Goal: Task Accomplishment & Management: Use online tool/utility

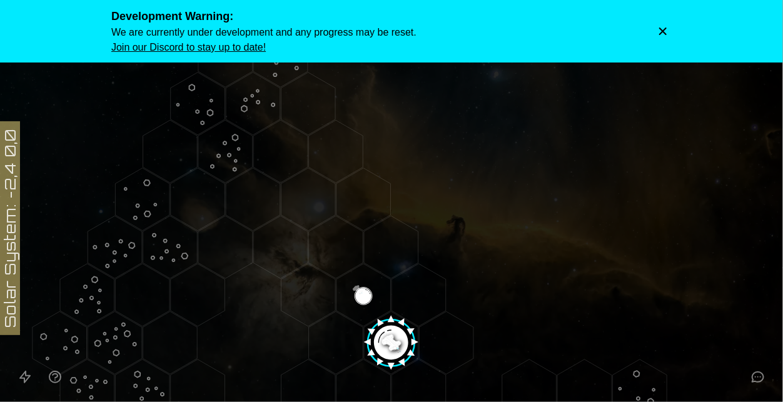
click at [663, 31] on icon "Dismiss warning" at bounding box center [663, 32] width 8 height 8
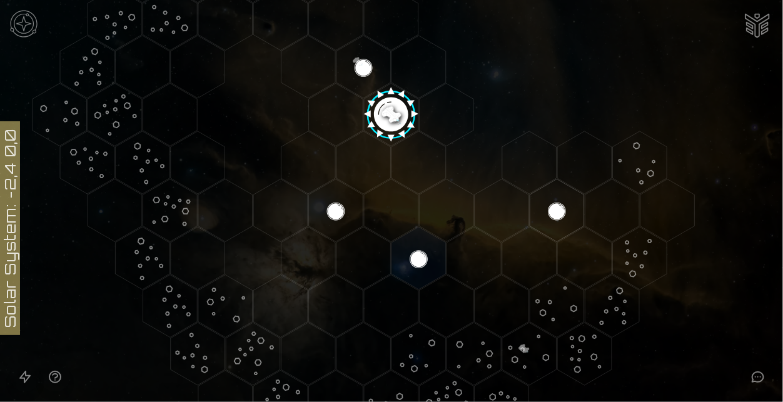
scroll to position [228, 0]
click at [282, 109] on icon at bounding box center [391, 115] width 783 height 686
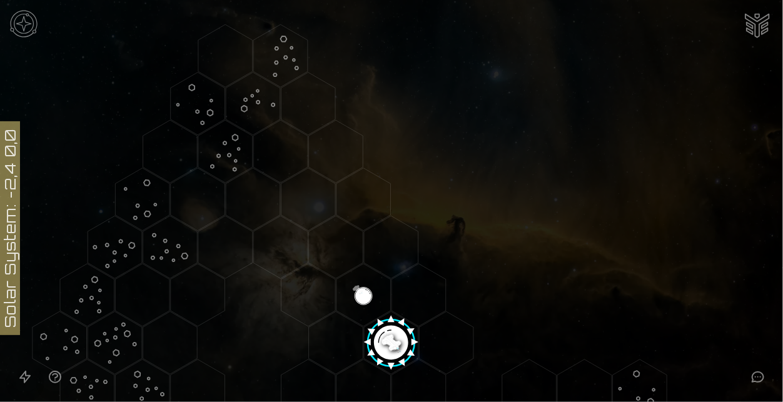
scroll to position [283, 0]
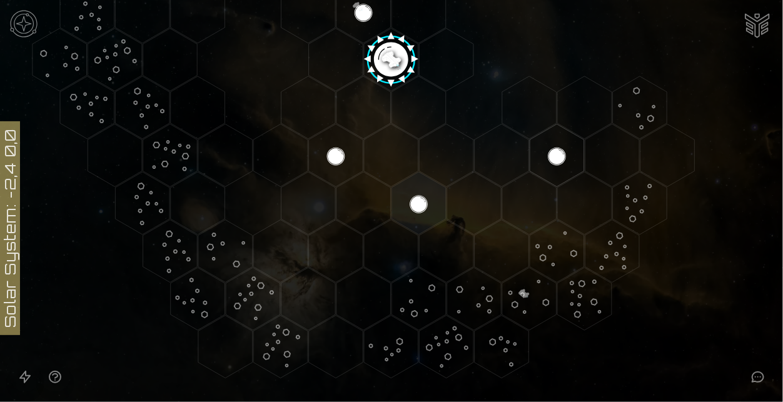
click at [385, 40] on image at bounding box center [392, 56] width 64 height 64
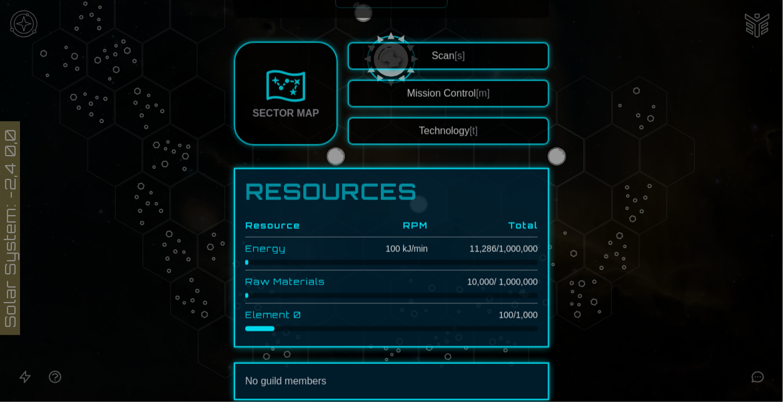
scroll to position [278, 0]
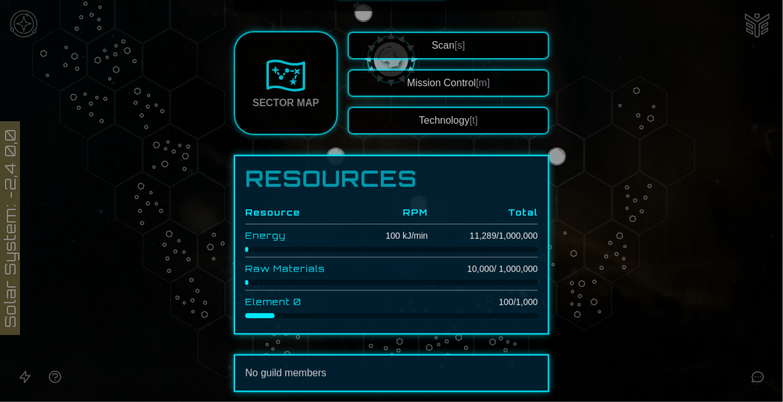
click at [748, 235] on div at bounding box center [391, 201] width 783 height 402
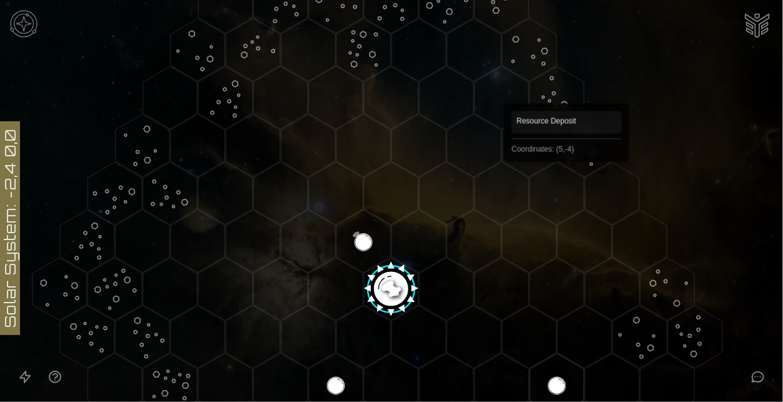
scroll to position [53, 0]
click at [28, 16] on img at bounding box center [24, 24] width 38 height 38
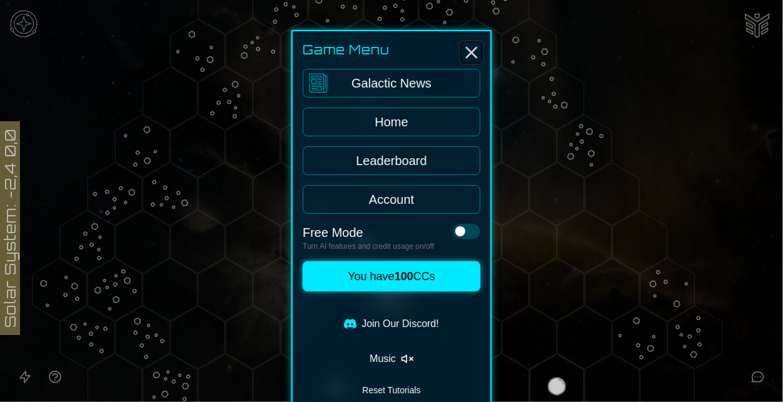
click at [467, 55] on icon "Close" at bounding box center [471, 53] width 20 height 20
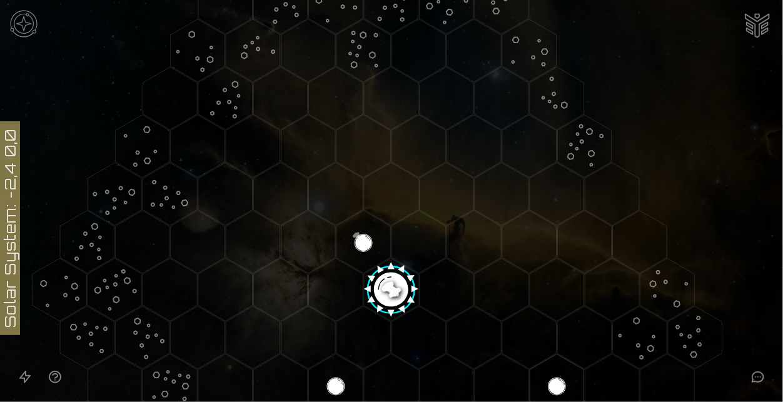
click at [760, 44] on icon at bounding box center [391, 290] width 783 height 686
click at [754, 28] on img "Ship AI Chat" at bounding box center [757, 24] width 30 height 30
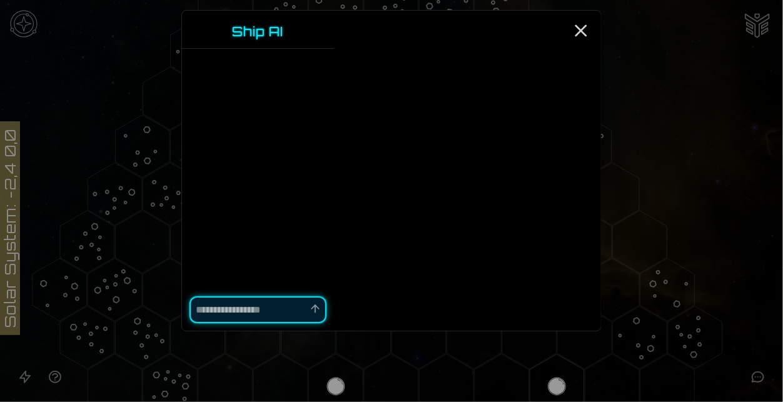
type textarea "*"
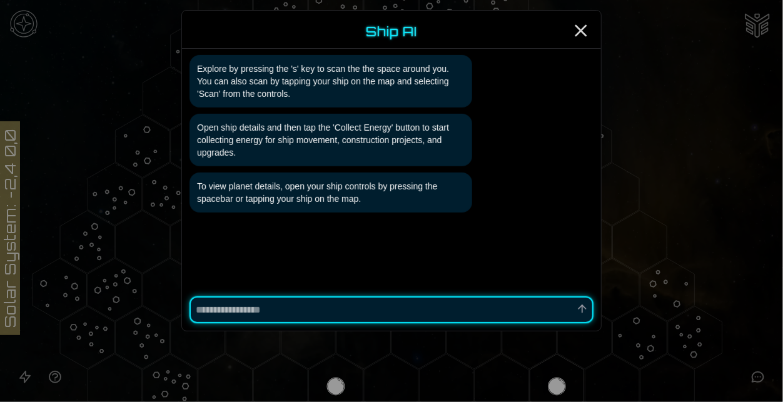
scroll to position [229, 0]
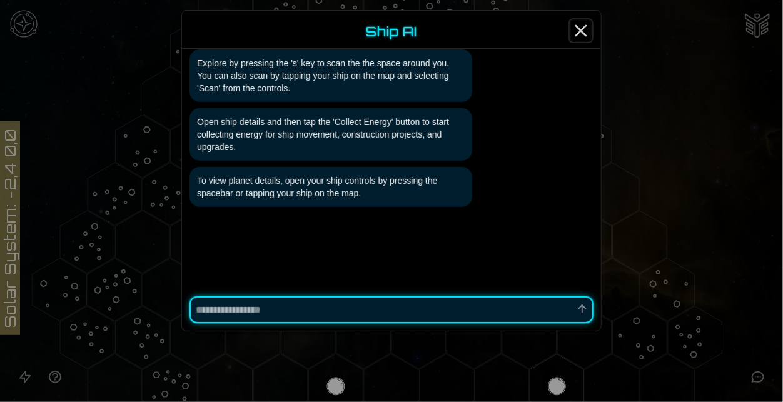
click at [578, 26] on line "Close" at bounding box center [581, 31] width 10 height 10
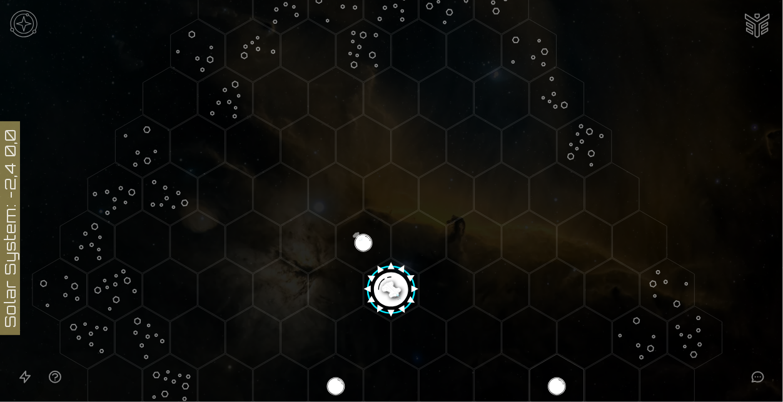
click at [24, 374] on icon "Open accessible navigation interface" at bounding box center [25, 377] width 15 height 15
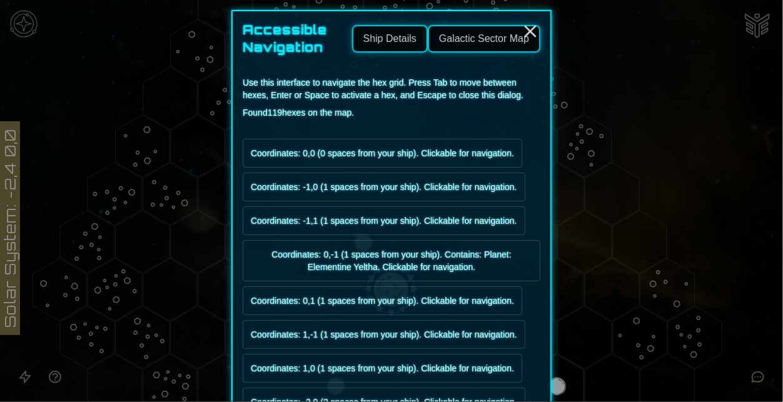
click at [495, 41] on link "Galactic Sector Map" at bounding box center [484, 39] width 113 height 28
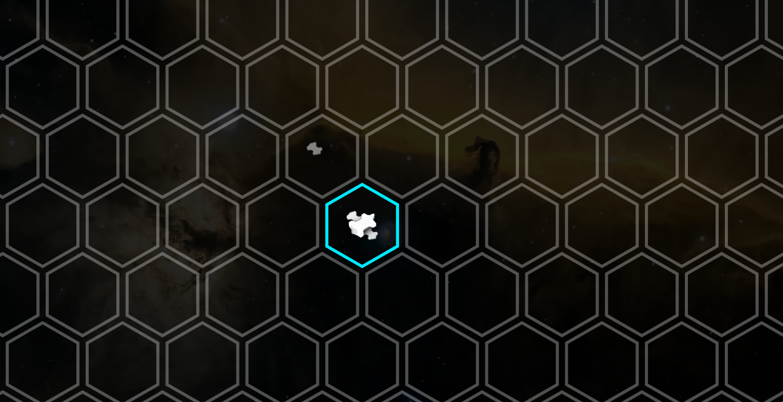
scroll to position [79, 0]
click at [398, 275] on polygon at bounding box center [391, 263] width 38 height 44
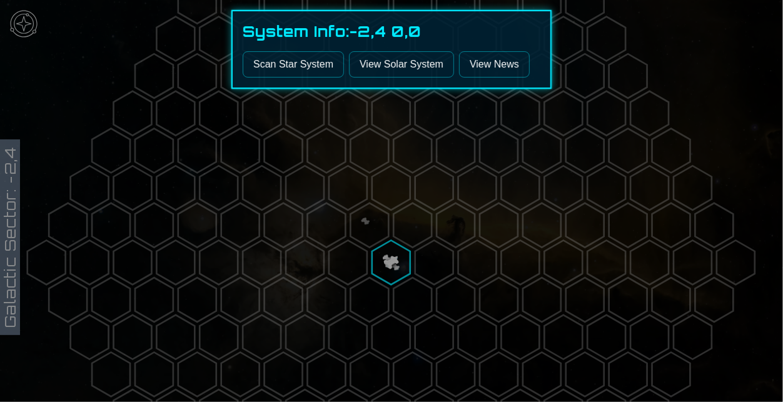
click at [386, 56] on link "View Solar System" at bounding box center [401, 64] width 105 height 26
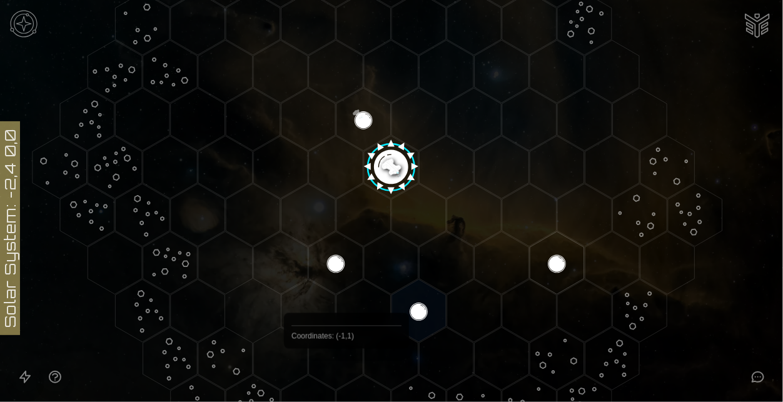
scroll to position [199, 0]
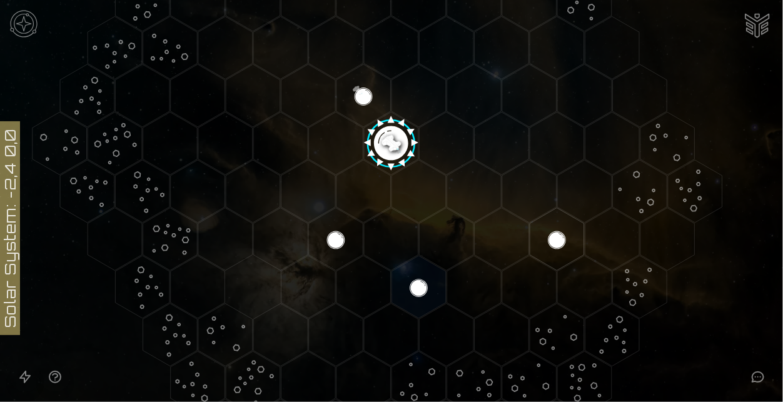
click at [49, 381] on icon "Open accessibility help guide" at bounding box center [55, 377] width 15 height 15
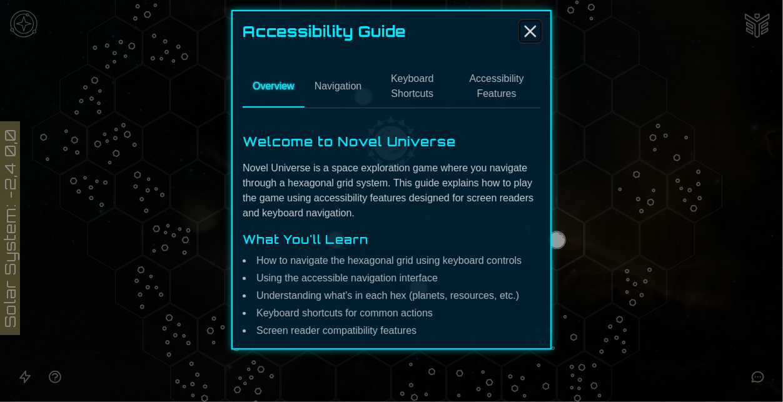
click at [535, 26] on line "Close" at bounding box center [530, 31] width 10 height 10
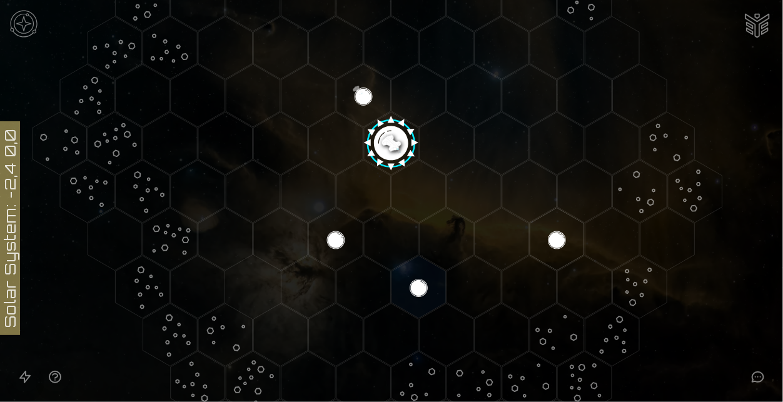
click at [18, 380] on icon "Open accessible navigation interface" at bounding box center [25, 377] width 15 height 15
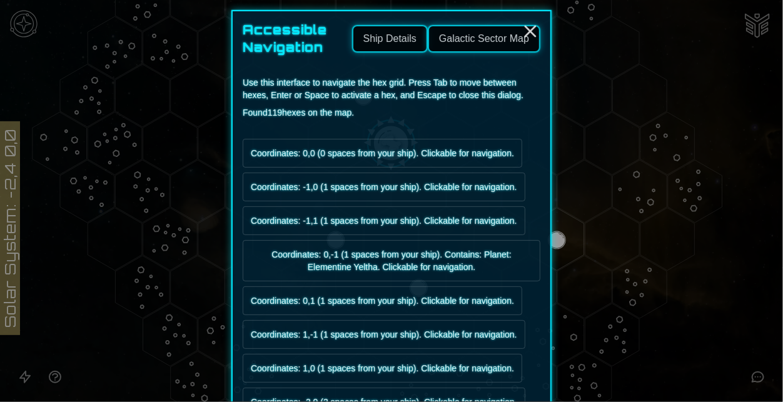
click at [473, 30] on link "Galactic Sector Map" at bounding box center [484, 39] width 113 height 28
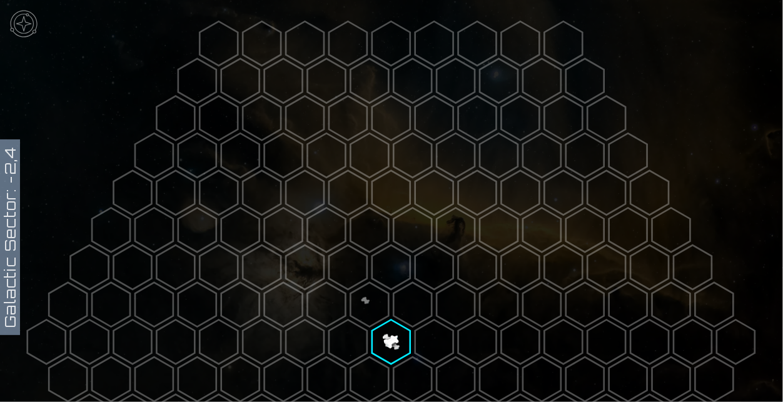
click at [367, 307] on polygon at bounding box center [370, 305] width 38 height 44
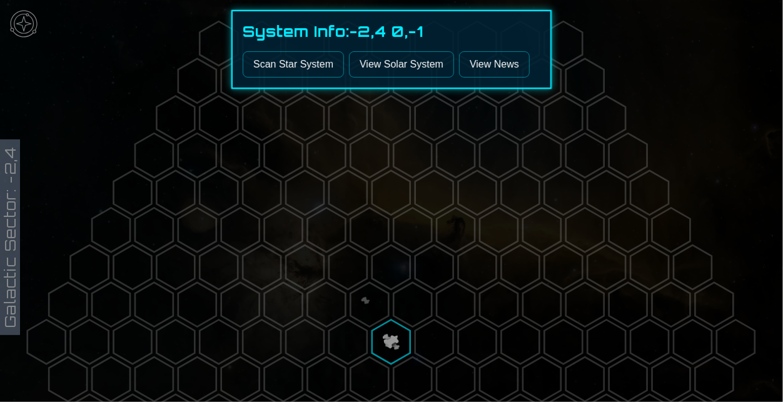
click at [368, 68] on link "View Solar System" at bounding box center [401, 64] width 105 height 26
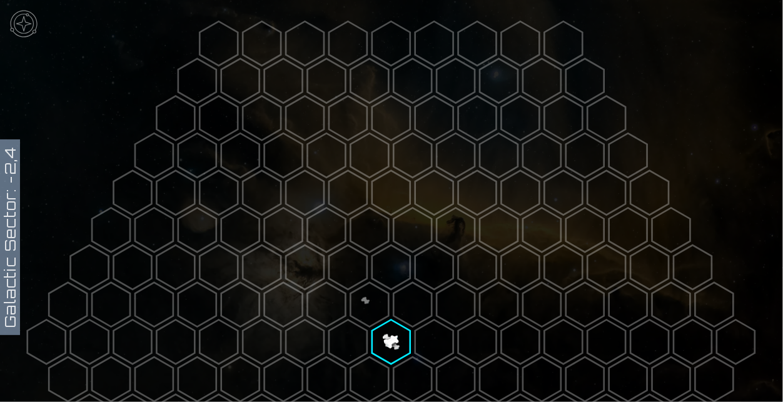
click at [24, 32] on img at bounding box center [24, 24] width 38 height 38
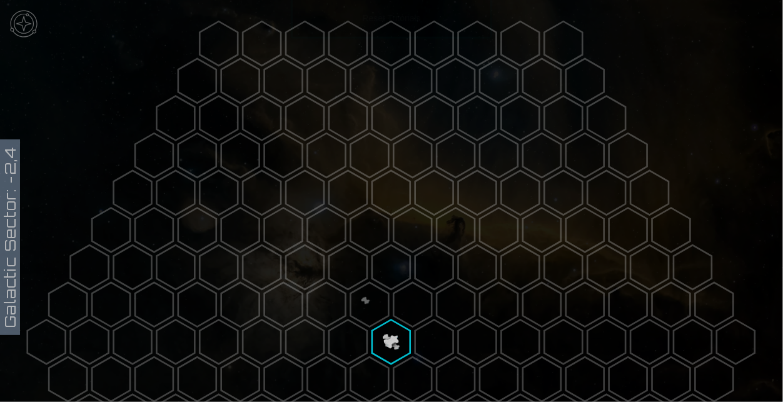
click at [438, 118] on link "System Map" at bounding box center [392, 122] width 178 height 29
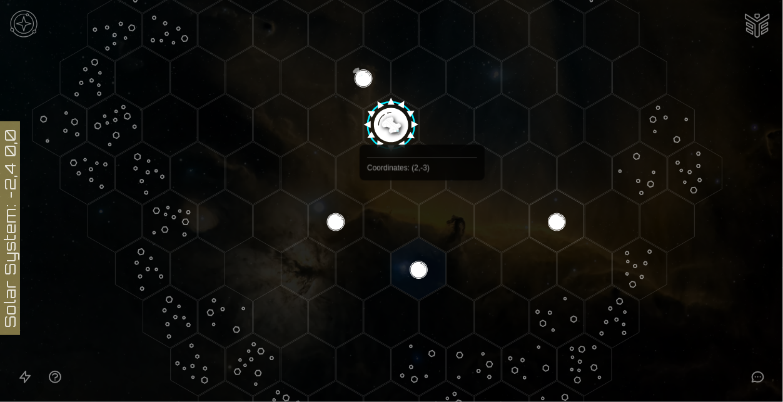
scroll to position [227, 0]
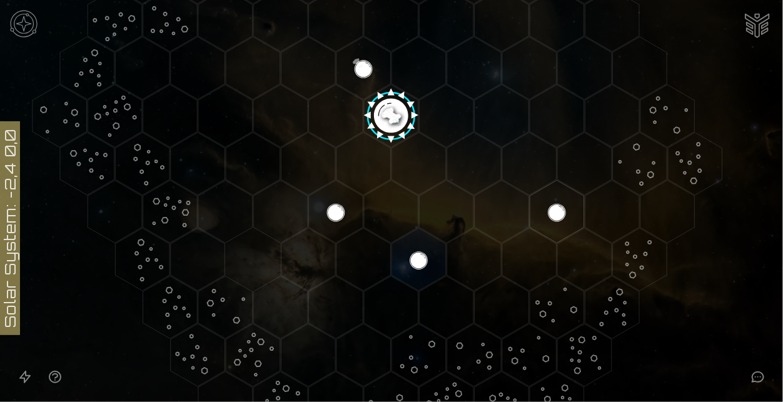
click at [406, 121] on image at bounding box center [392, 113] width 64 height 64
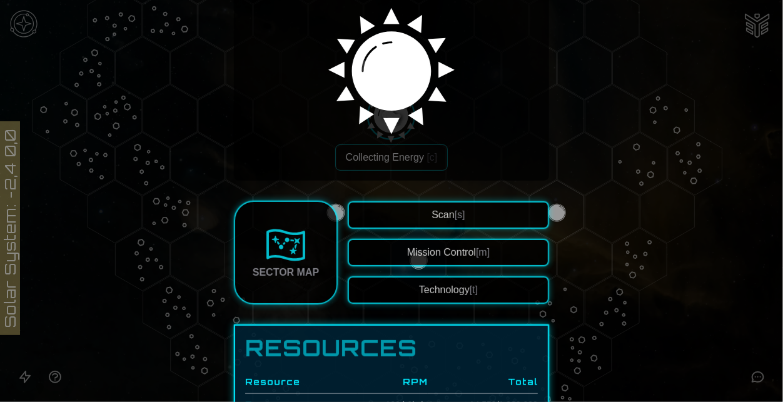
scroll to position [96, 0]
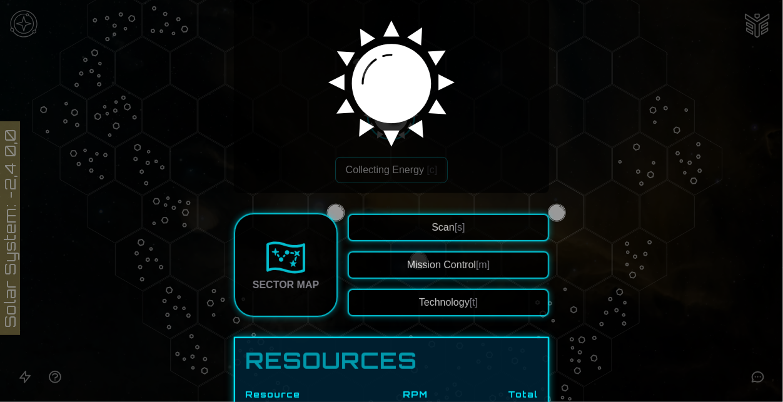
click at [600, 181] on div at bounding box center [391, 201] width 783 height 402
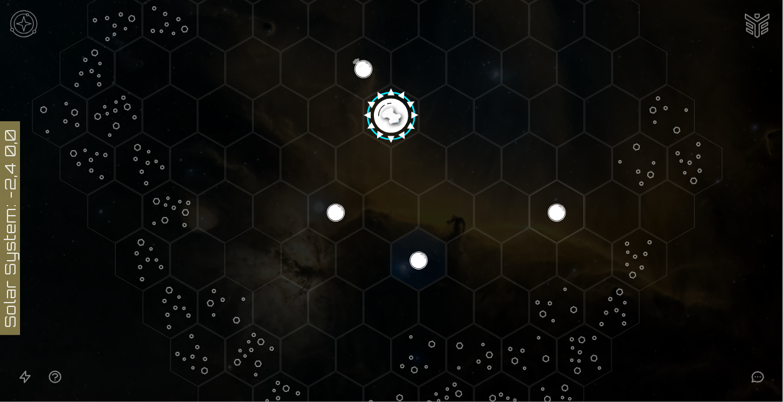
click at [410, 143] on image at bounding box center [392, 113] width 64 height 64
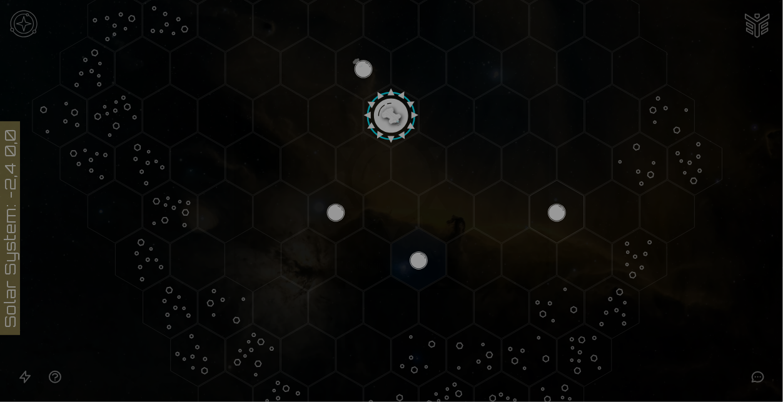
click at [447, 146] on img at bounding box center [392, 173] width 148 height 148
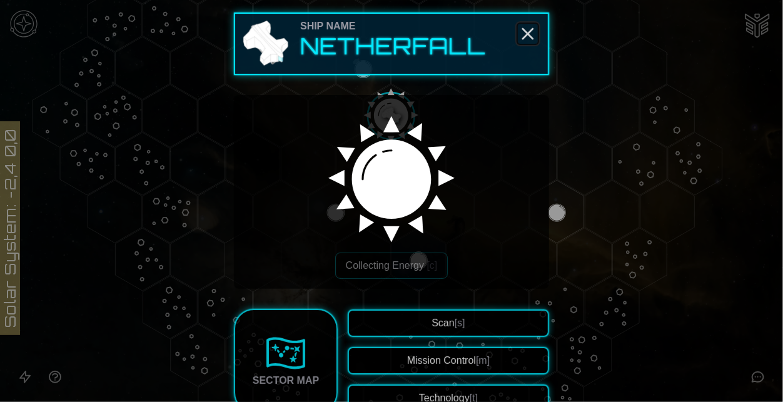
click at [533, 36] on icon "Close" at bounding box center [528, 34] width 20 height 20
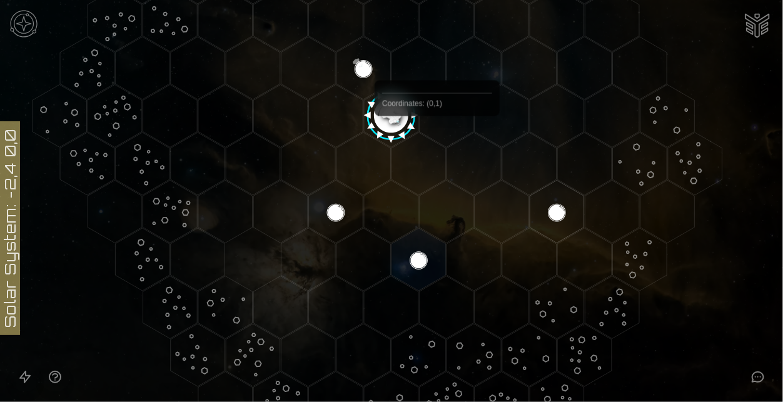
click at [437, 144] on polygon "Hex at coordinates 0,1, clickable" at bounding box center [418, 164] width 54 height 63
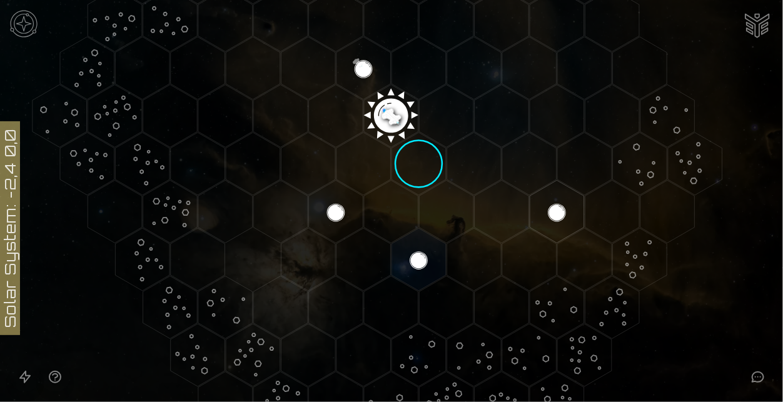
click at [426, 155] on polygon "Hex at coordinates 0,1, clickable" at bounding box center [418, 164] width 54 height 63
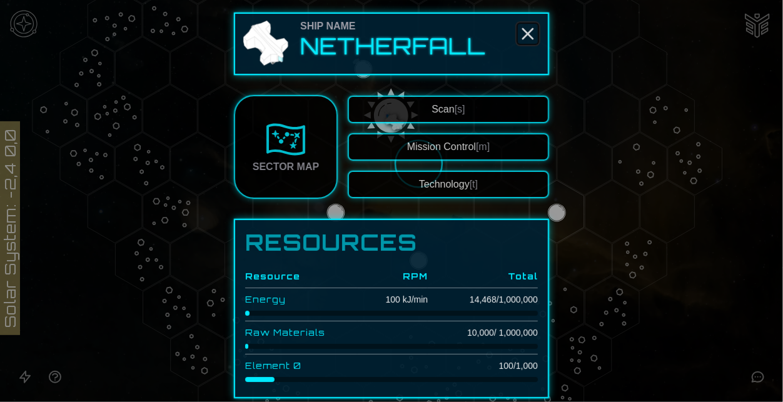
click at [529, 31] on icon "Close" at bounding box center [528, 34] width 20 height 20
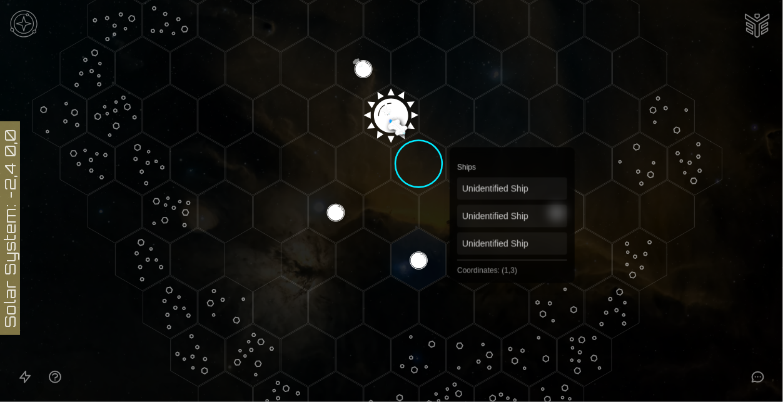
click at [513, 262] on polygon "Hex at coordinates 1,3, clickable" at bounding box center [529, 259] width 54 height 63
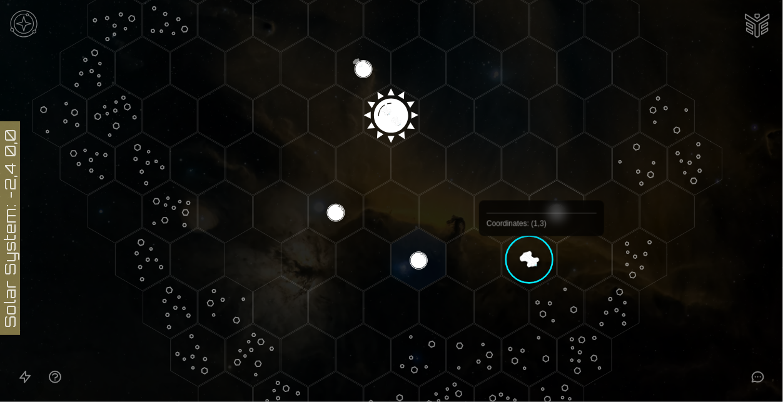
click at [541, 265] on polygon "Hex at coordinates 1,3, clickable" at bounding box center [529, 259] width 54 height 63
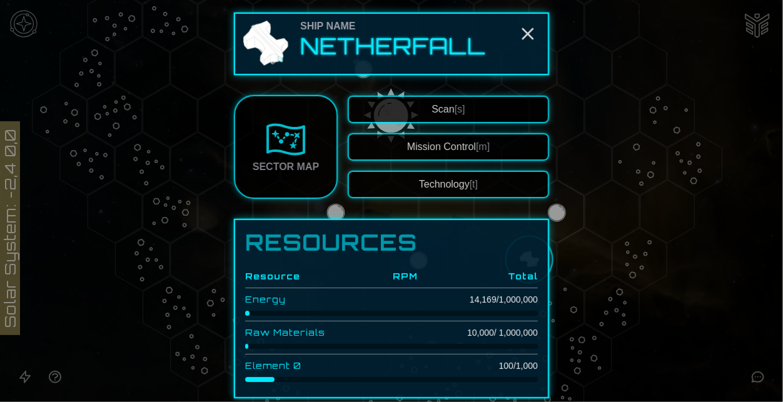
click at [428, 104] on button "Scan [s]" at bounding box center [448, 110] width 201 height 28
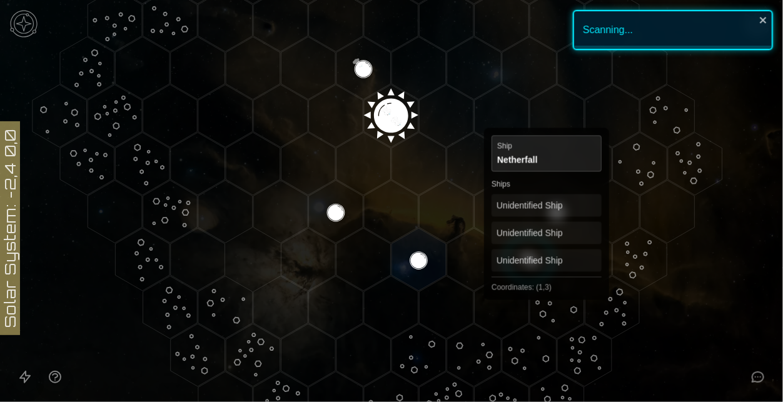
click at [547, 261] on polygon "Hex at coordinates 1,3, clickable" at bounding box center [529, 259] width 54 height 63
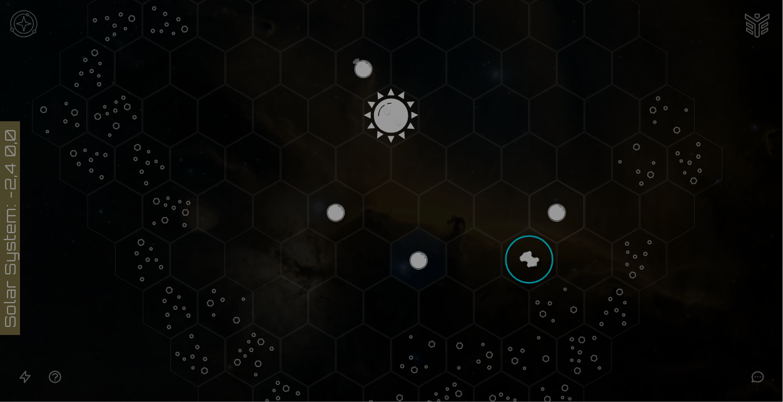
click at [556, 263] on div at bounding box center [391, 201] width 783 height 402
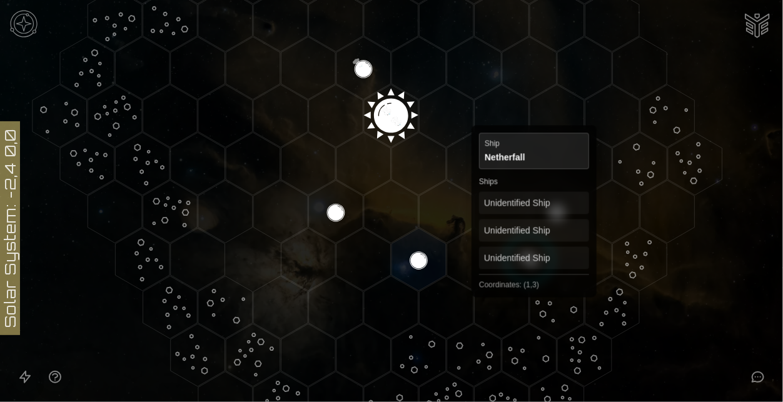
click at [534, 258] on polygon "Hex at coordinates 1,3, clickable" at bounding box center [529, 259] width 54 height 63
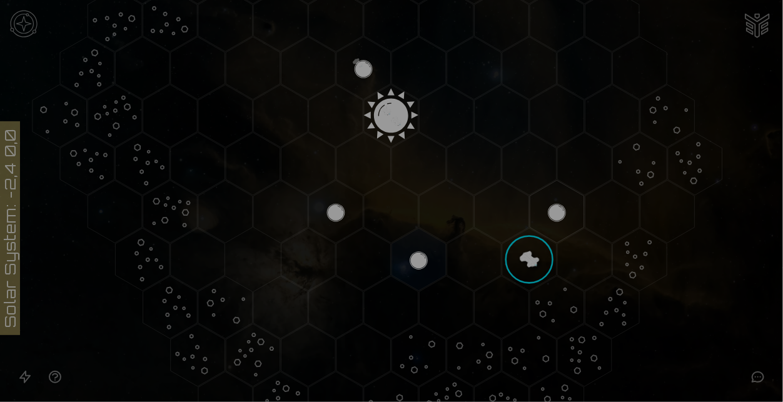
scroll to position [12, 0]
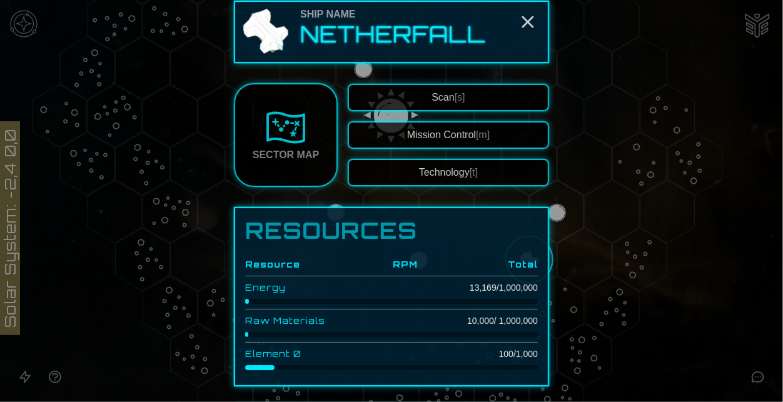
click at [505, 174] on button "Technology [t]" at bounding box center [448, 173] width 201 height 28
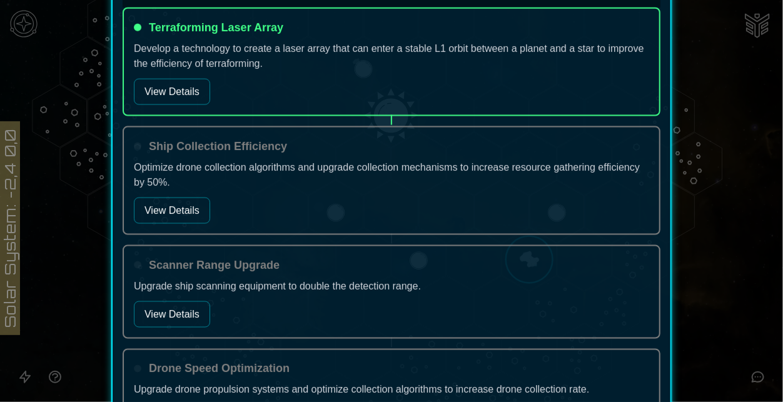
click at [192, 92] on button "View Details" at bounding box center [172, 92] width 76 height 26
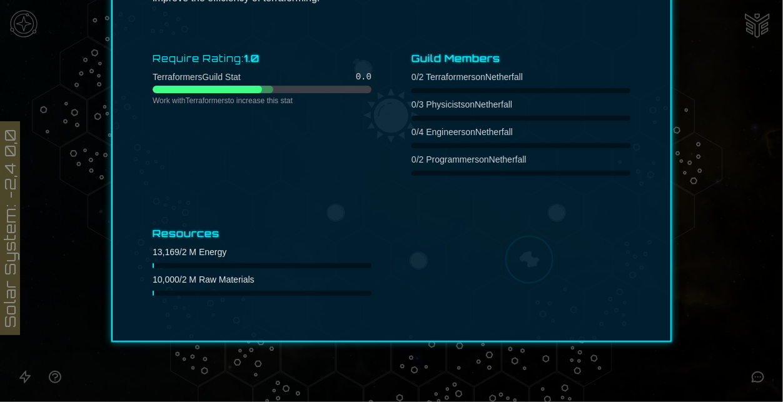
scroll to position [145, 0]
click at [724, 181] on div at bounding box center [391, 201] width 783 height 402
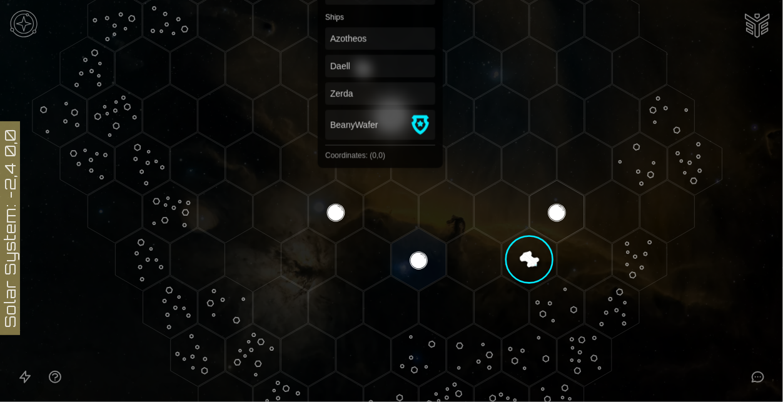
click at [380, 118] on polygon "Hex at coordinates 0,0, clickable" at bounding box center [391, 115] width 54 height 63
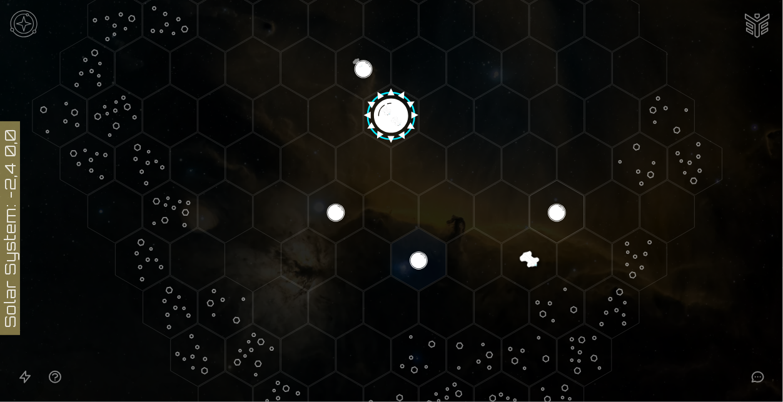
click at [380, 118] on image at bounding box center [392, 113] width 64 height 64
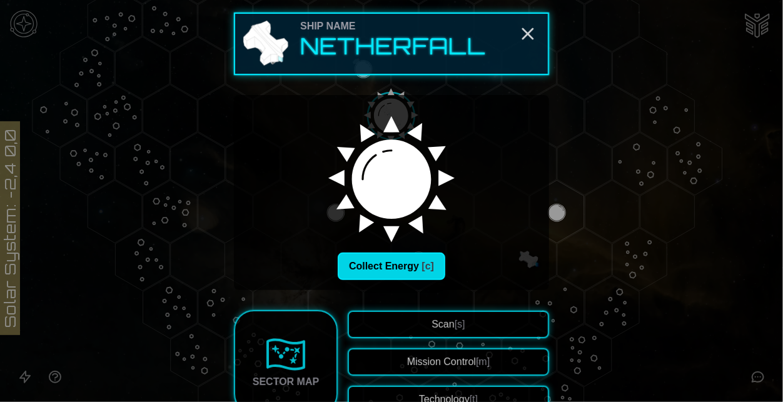
click at [413, 271] on button "Collect Energy [c]" at bounding box center [392, 267] width 108 height 28
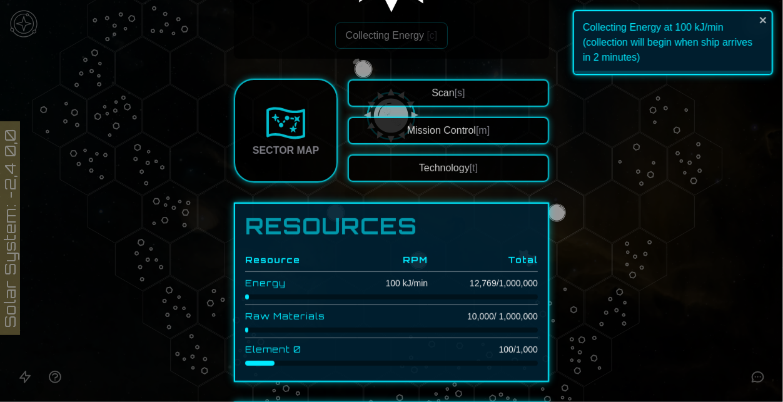
scroll to position [232, 0]
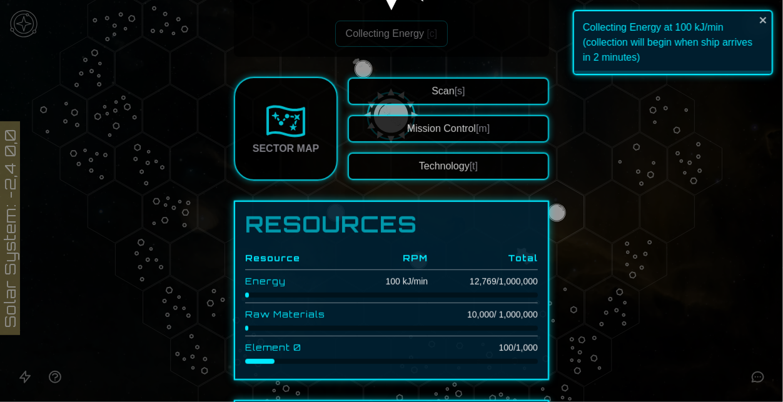
click at [479, 278] on td "12,769 / 1,000,000" at bounding box center [483, 281] width 110 height 23
copy td "12,769"
click at [584, 290] on div at bounding box center [391, 201] width 783 height 402
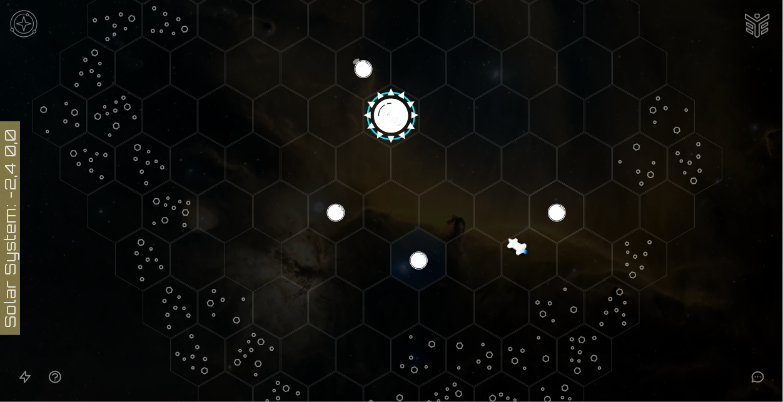
click at [400, 99] on image at bounding box center [392, 113] width 64 height 64
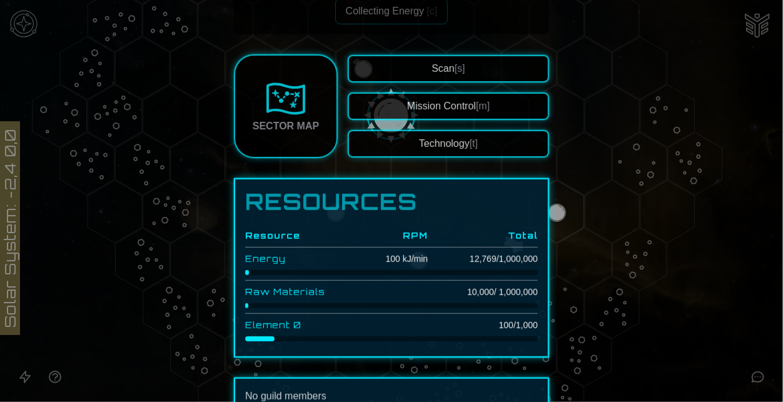
scroll to position [255, 0]
click at [742, 341] on div at bounding box center [391, 201] width 783 height 402
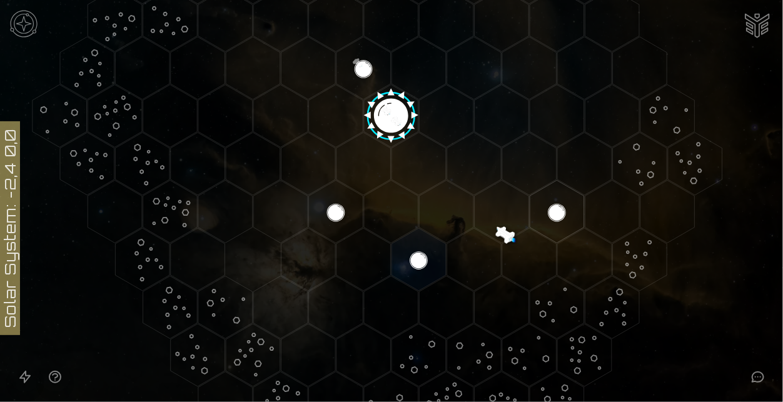
click at [29, 376] on icon "Open accessible navigation interface" at bounding box center [25, 376] width 10 height 11
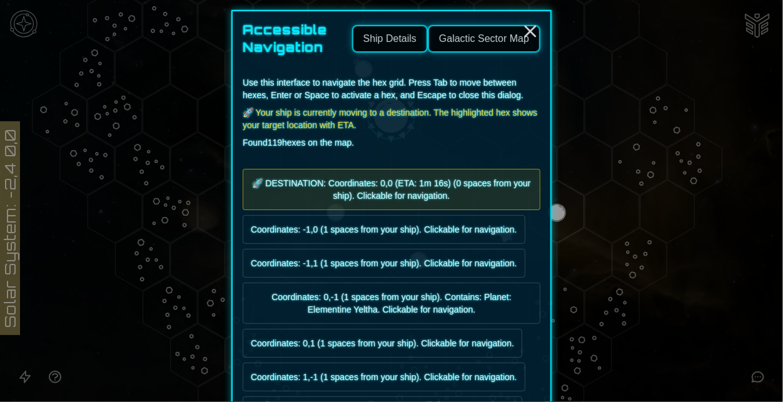
click at [389, 44] on button "Ship Details" at bounding box center [390, 39] width 76 height 28
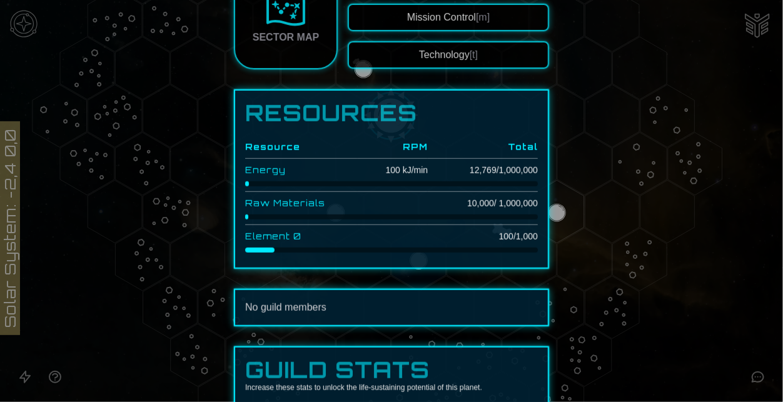
scroll to position [346, 0]
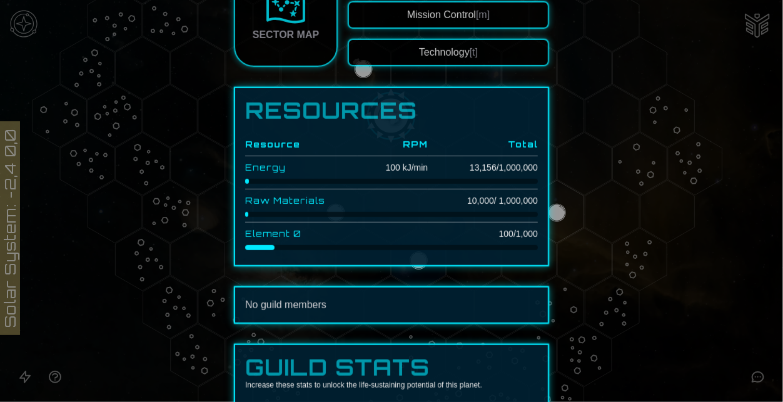
click at [474, 19] on button "Mission Control [m]" at bounding box center [448, 15] width 201 height 28
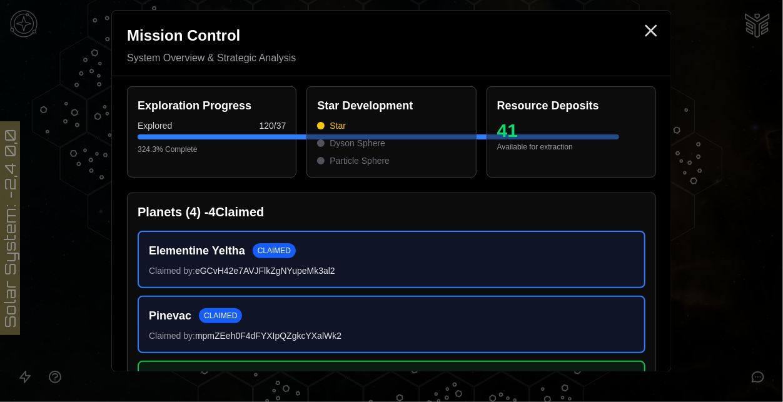
scroll to position [228, 0]
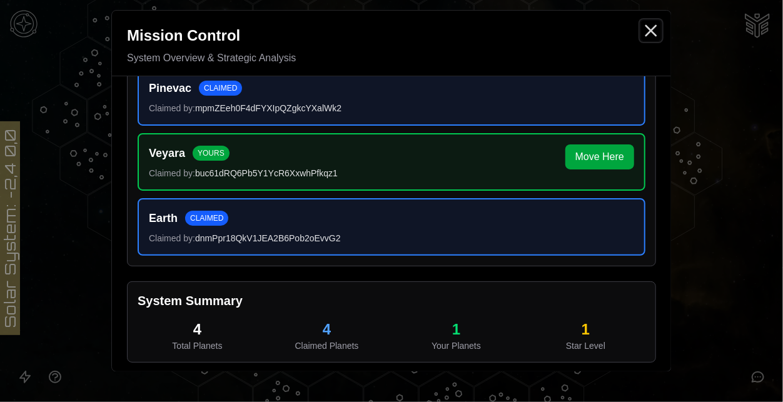
click at [645, 39] on icon "Close" at bounding box center [651, 31] width 20 height 20
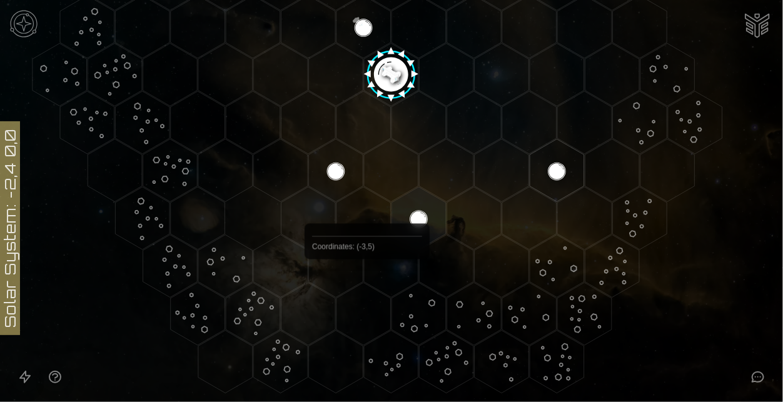
scroll to position [270, 0]
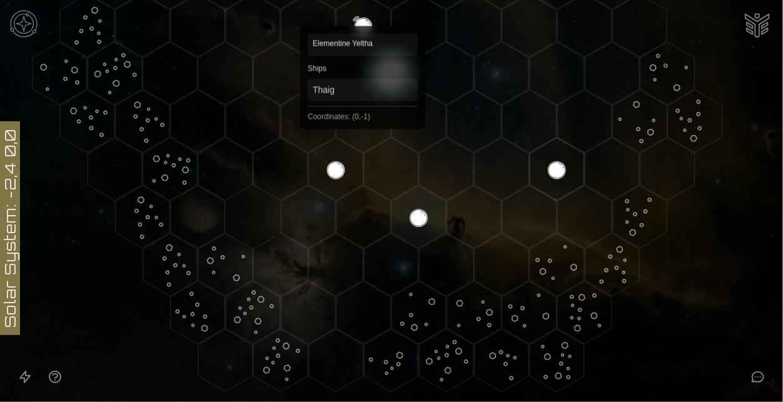
click at [363, 31] on polygon "Hex at coordinates 0,-1, clickable" at bounding box center [363, 25] width 54 height 63
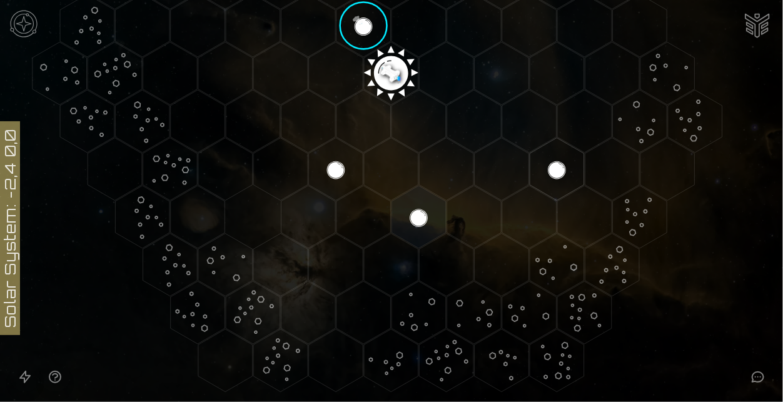
click at [363, 31] on image at bounding box center [363, 26] width 64 height 64
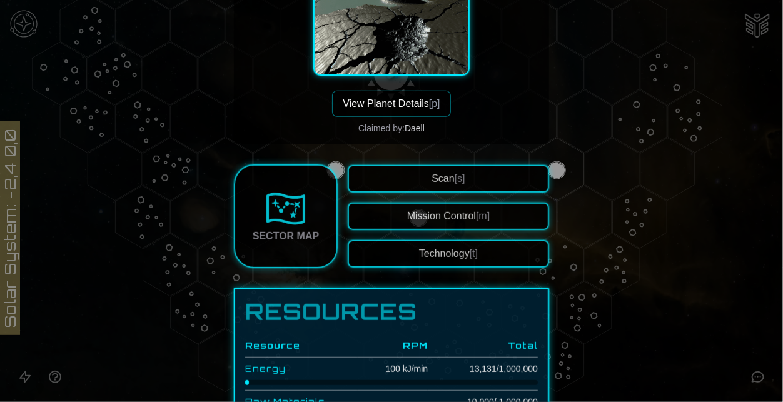
scroll to position [220, 0]
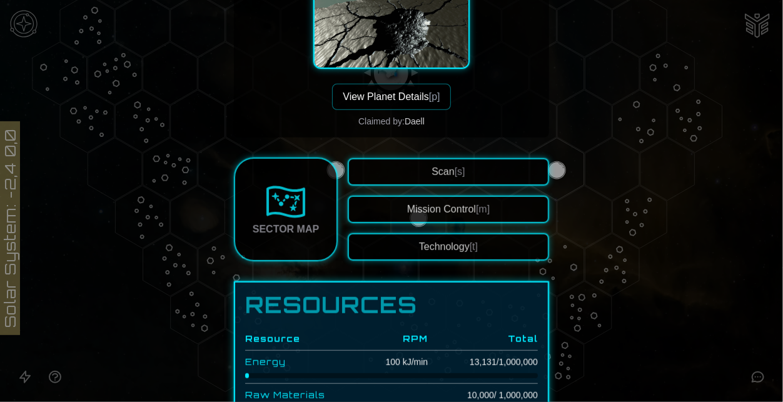
click at [412, 89] on button "View Planet Details [p]" at bounding box center [391, 97] width 118 height 26
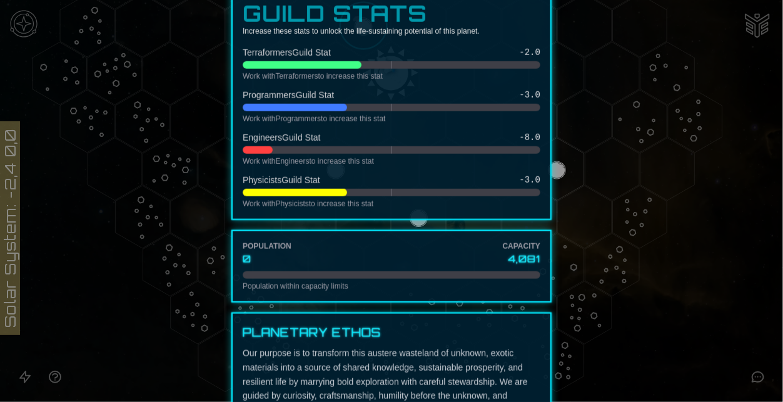
scroll to position [579, 0]
